Goal: Communication & Community: Connect with others

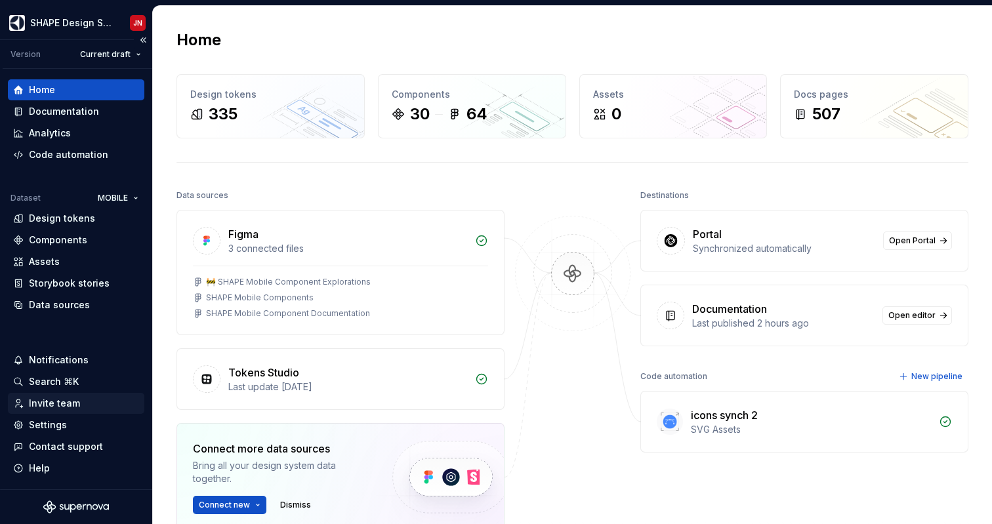
click at [78, 401] on div "Invite team" at bounding box center [76, 403] width 126 height 13
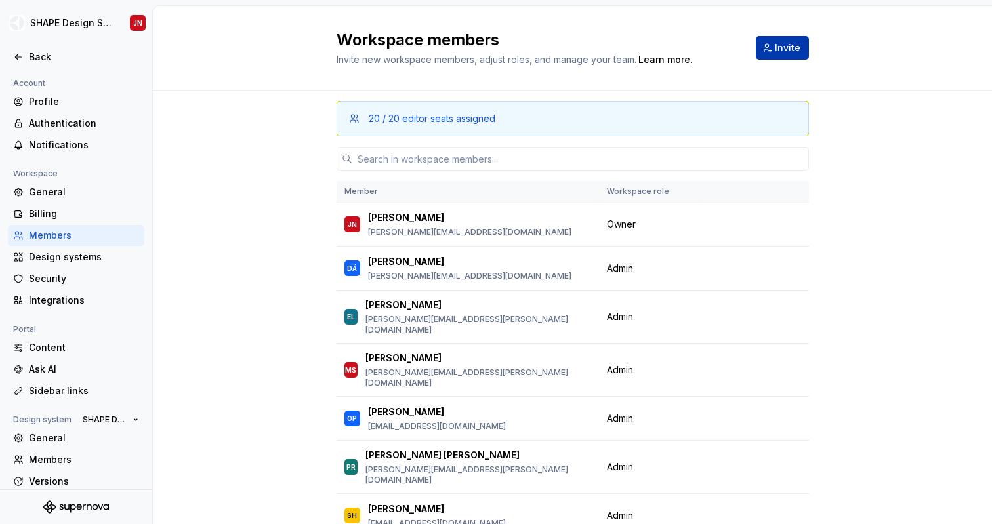
click at [781, 42] on span "Invite" at bounding box center [788, 47] width 26 height 13
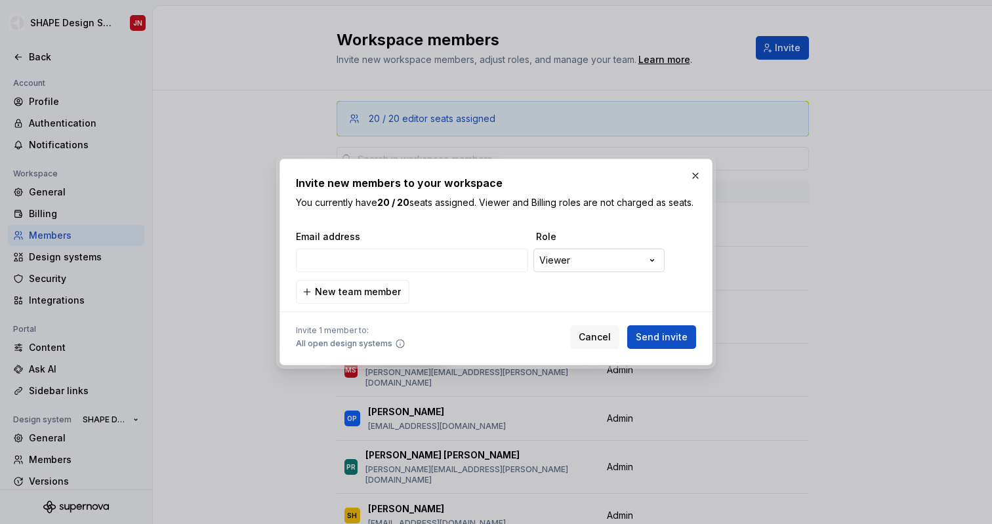
click at [590, 261] on div "**********" at bounding box center [496, 262] width 992 height 524
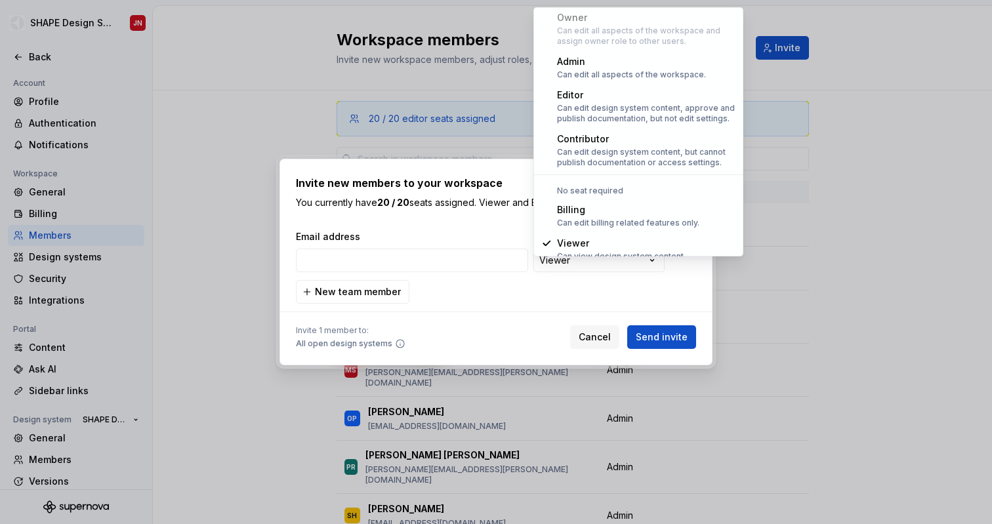
scroll to position [36, 0]
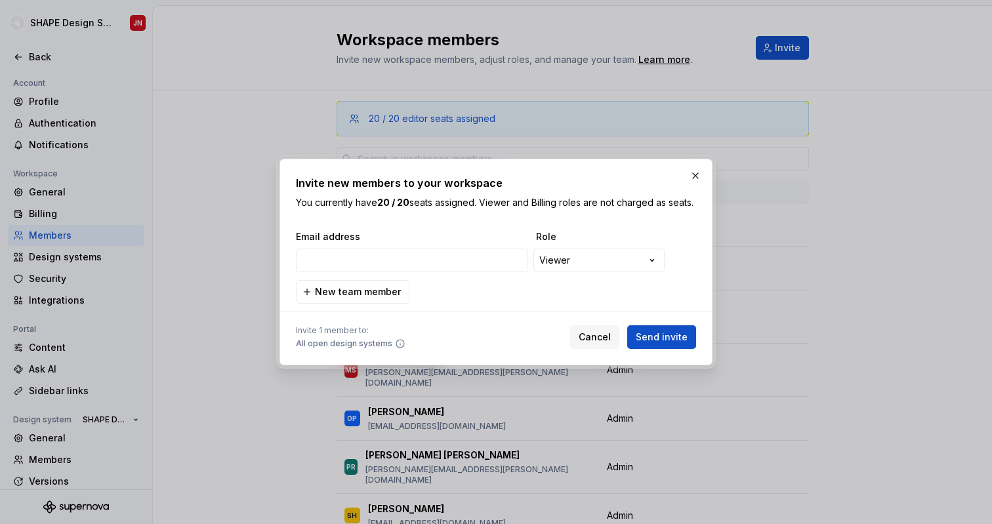
click at [308, 180] on h2 "Invite new members to your workspace" at bounding box center [496, 183] width 400 height 16
drag, startPoint x: 308, startPoint y: 180, endPoint x: 430, endPoint y: 188, distance: 121.6
click at [428, 187] on div "Invite new members to your workspace You currently have 20 / 20 seats assigned.…" at bounding box center [496, 192] width 400 height 34
click at [430, 188] on div "Invite new members to your workspace You currently have 20 / 20 seats assigned.…" at bounding box center [496, 192] width 400 height 34
